Goal: Task Accomplishment & Management: Manage account settings

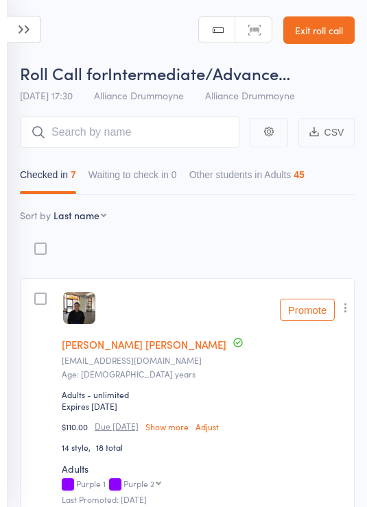
click at [323, 36] on link "Exit roll call" at bounding box center [318, 29] width 71 height 27
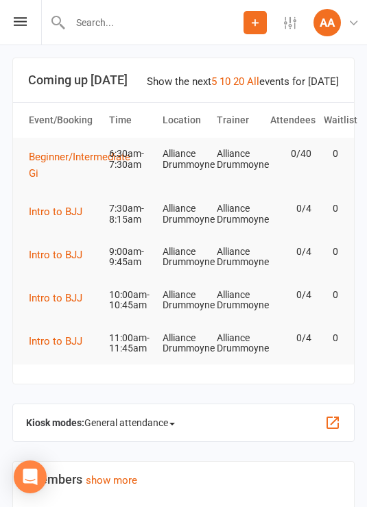
click at [25, 24] on icon at bounding box center [20, 21] width 13 height 9
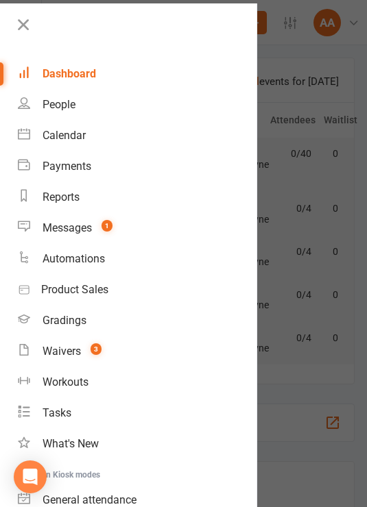
click at [90, 228] on div "Messages" at bounding box center [67, 227] width 49 height 13
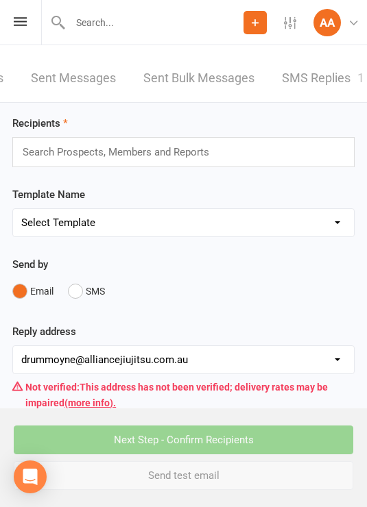
scroll to position [0, 172]
click at [330, 78] on link "SMS Replies 1" at bounding box center [323, 78] width 82 height 47
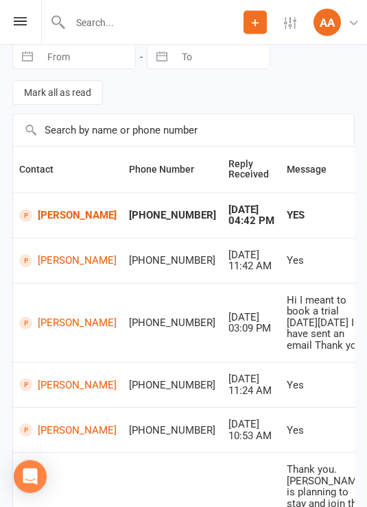
scroll to position [99, 0]
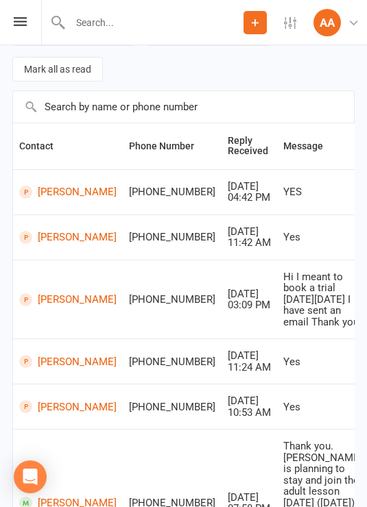
scroll to position [0, 0]
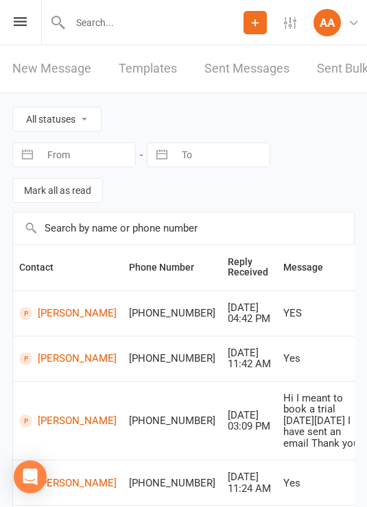
click at [25, 25] on icon at bounding box center [20, 21] width 13 height 9
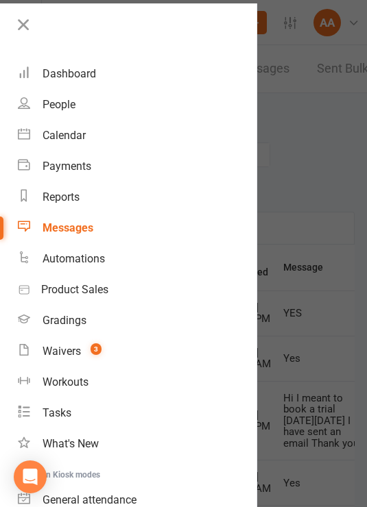
click at [75, 71] on div "Dashboard" at bounding box center [69, 73] width 53 height 13
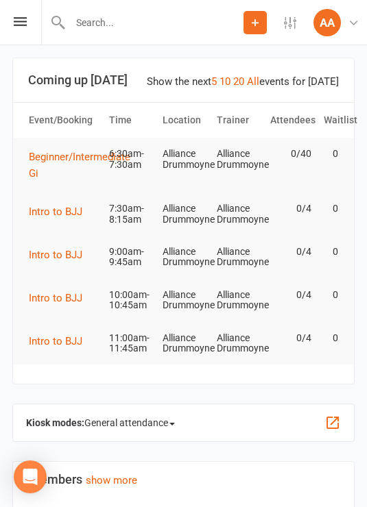
click at [159, 425] on span "General attendance" at bounding box center [129, 423] width 90 height 22
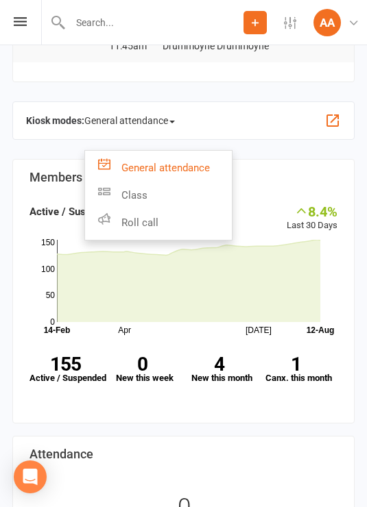
scroll to position [308, 0]
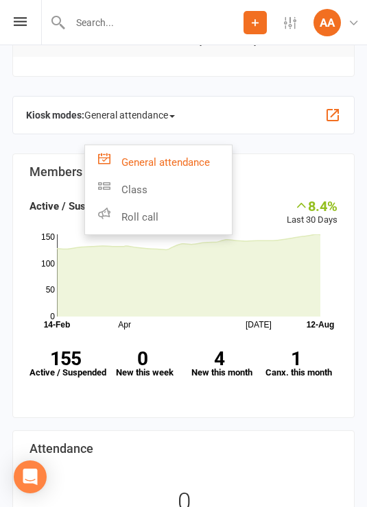
click at [169, 213] on link "Roll call" at bounding box center [158, 217] width 147 height 27
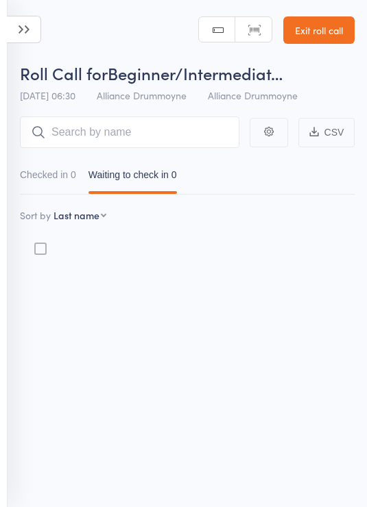
click at [26, 43] on icon at bounding box center [24, 29] width 34 height 27
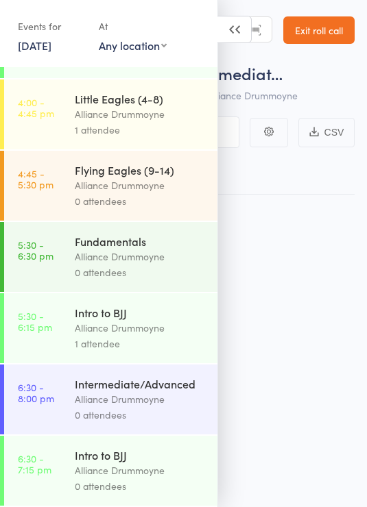
scroll to position [577, 0]
click at [165, 341] on div "1 attendee" at bounding box center [140, 344] width 131 height 16
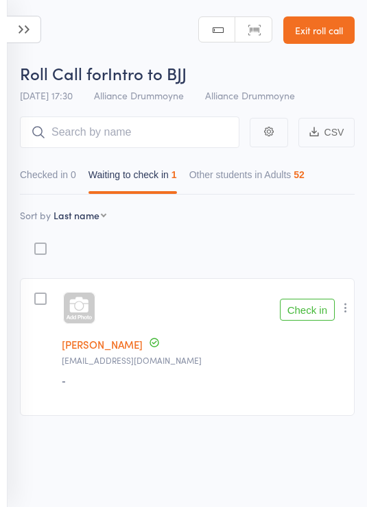
click at [331, 30] on link "Exit roll call" at bounding box center [318, 29] width 71 height 27
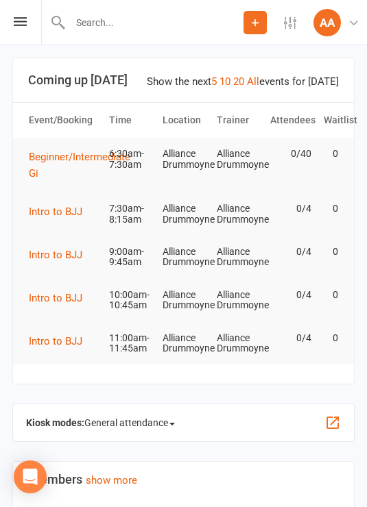
click at [25, 35] on div "Prospect Member Non-attending contact Class / event Appointment Grading event T…" at bounding box center [183, 22] width 367 height 45
click at [24, 38] on div "Prospect Member Non-attending contact Class / event Appointment Grading event T…" at bounding box center [183, 22] width 367 height 45
click at [16, 24] on icon at bounding box center [20, 21] width 13 height 9
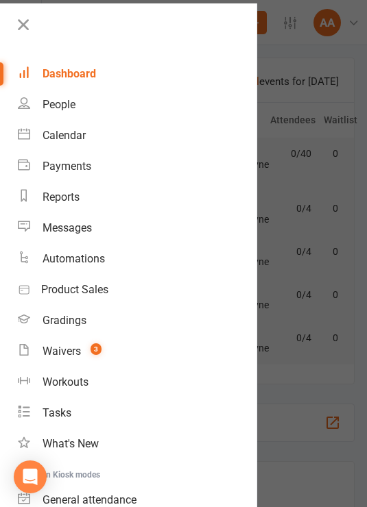
click at [95, 268] on link "Automations" at bounding box center [137, 258] width 239 height 31
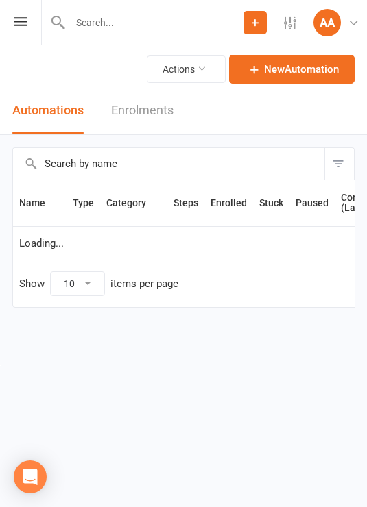
select select "25"
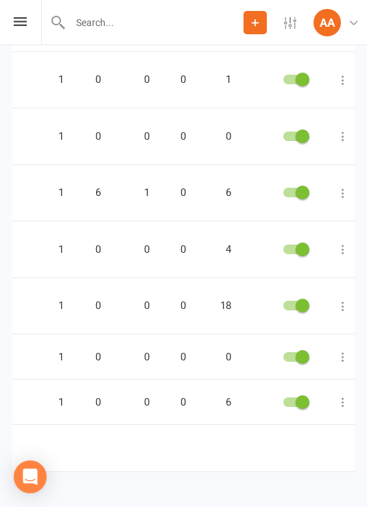
scroll to position [0, 180]
click at [339, 243] on icon at bounding box center [344, 250] width 14 height 14
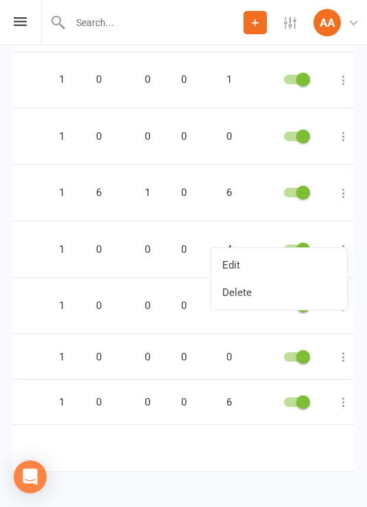
click at [295, 271] on link "Edit" at bounding box center [279, 265] width 136 height 27
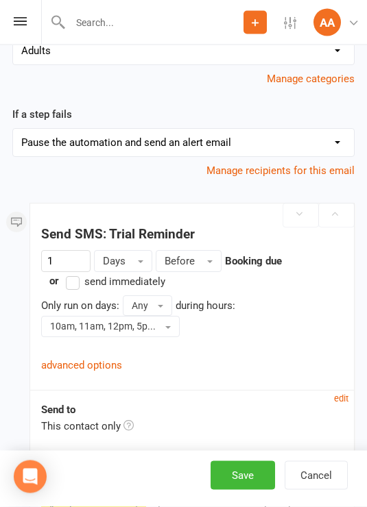
scroll to position [664, 0]
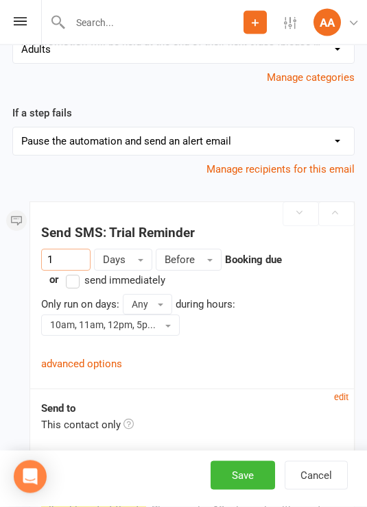
click at [76, 271] on input "1" at bounding box center [65, 261] width 49 height 22
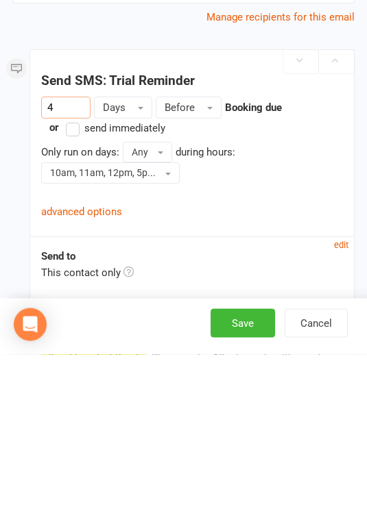
type input "4"
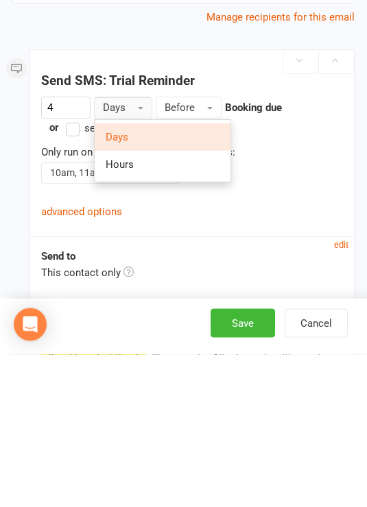
scroll to position [816, 0]
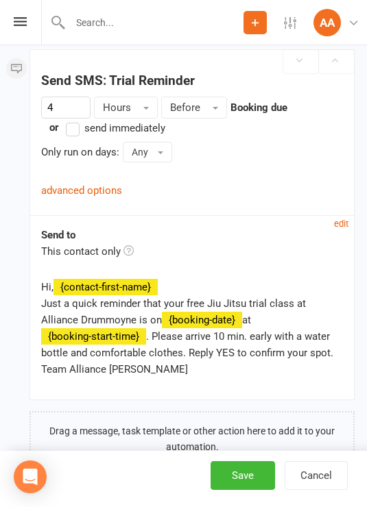
click at [247, 490] on button "Save" at bounding box center [242, 475] width 64 height 29
select select "25"
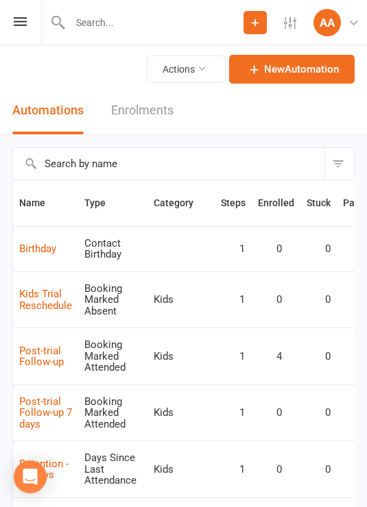
click at [25, 23] on icon at bounding box center [20, 21] width 13 height 9
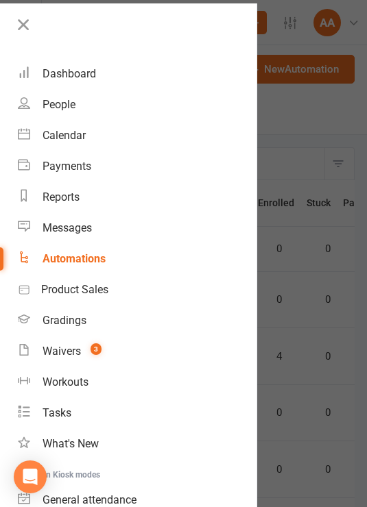
click at [85, 80] on div "Dashboard" at bounding box center [69, 73] width 53 height 13
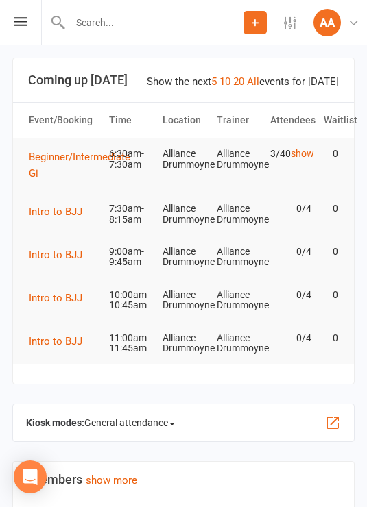
click at [152, 416] on span "General attendance" at bounding box center [129, 423] width 90 height 22
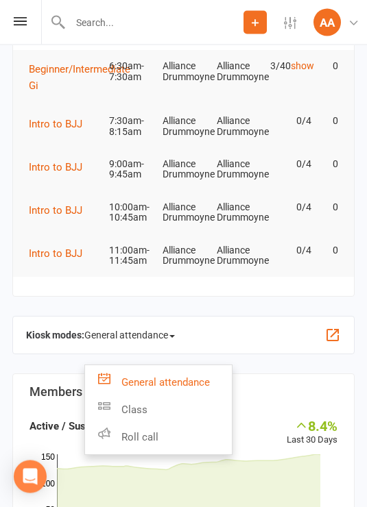
scroll to position [89, 0]
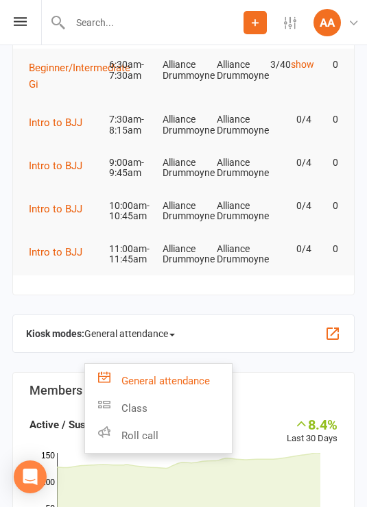
click at [157, 431] on link "Roll call" at bounding box center [158, 435] width 147 height 27
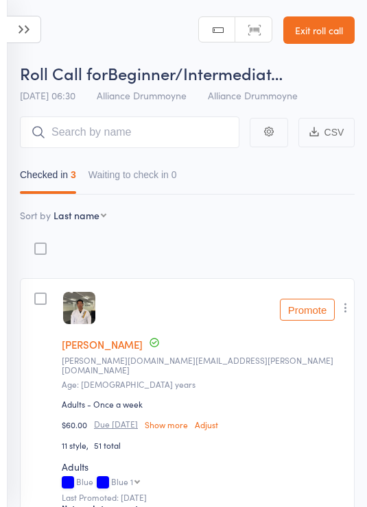
click at [321, 35] on link "Exit roll call" at bounding box center [318, 29] width 71 height 27
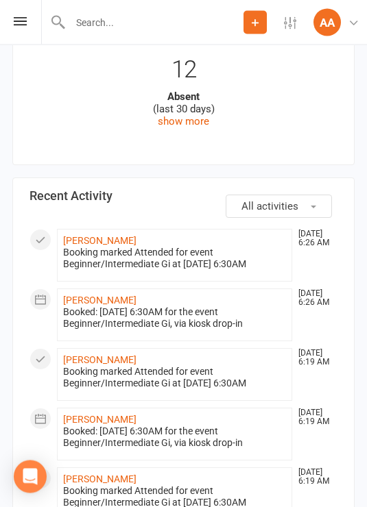
scroll to position [952, 0]
click at [202, 125] on link "show more" at bounding box center [183, 121] width 51 height 12
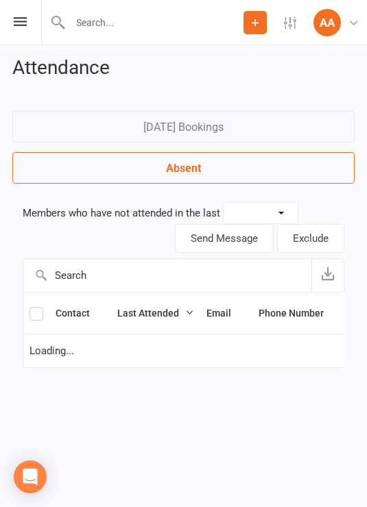
select select "30"
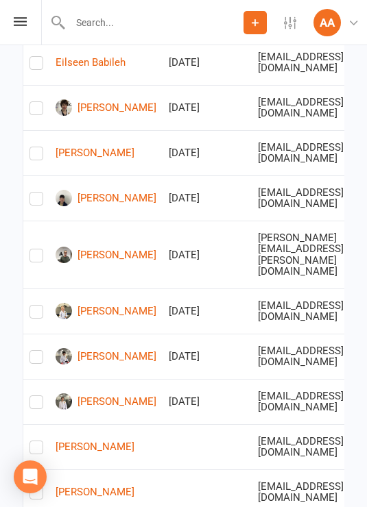
scroll to position [390, 0]
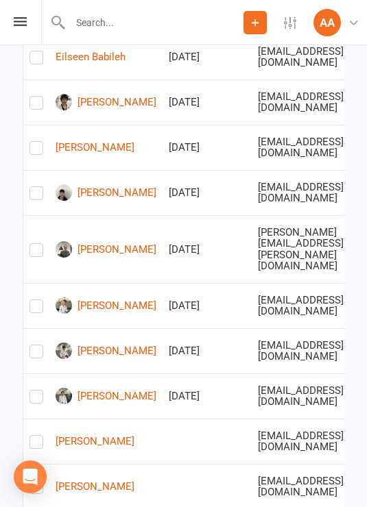
click at [14, 18] on icon at bounding box center [20, 21] width 13 height 9
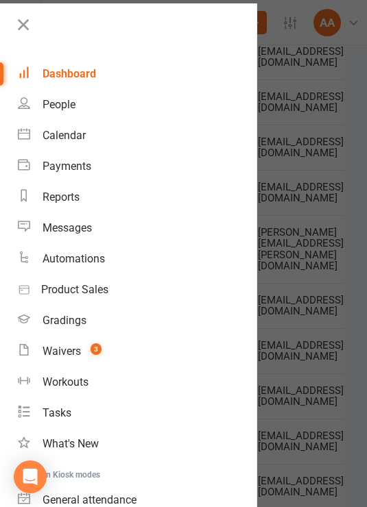
click at [73, 74] on div "Dashboard" at bounding box center [69, 73] width 53 height 13
